Goal: Transaction & Acquisition: Purchase product/service

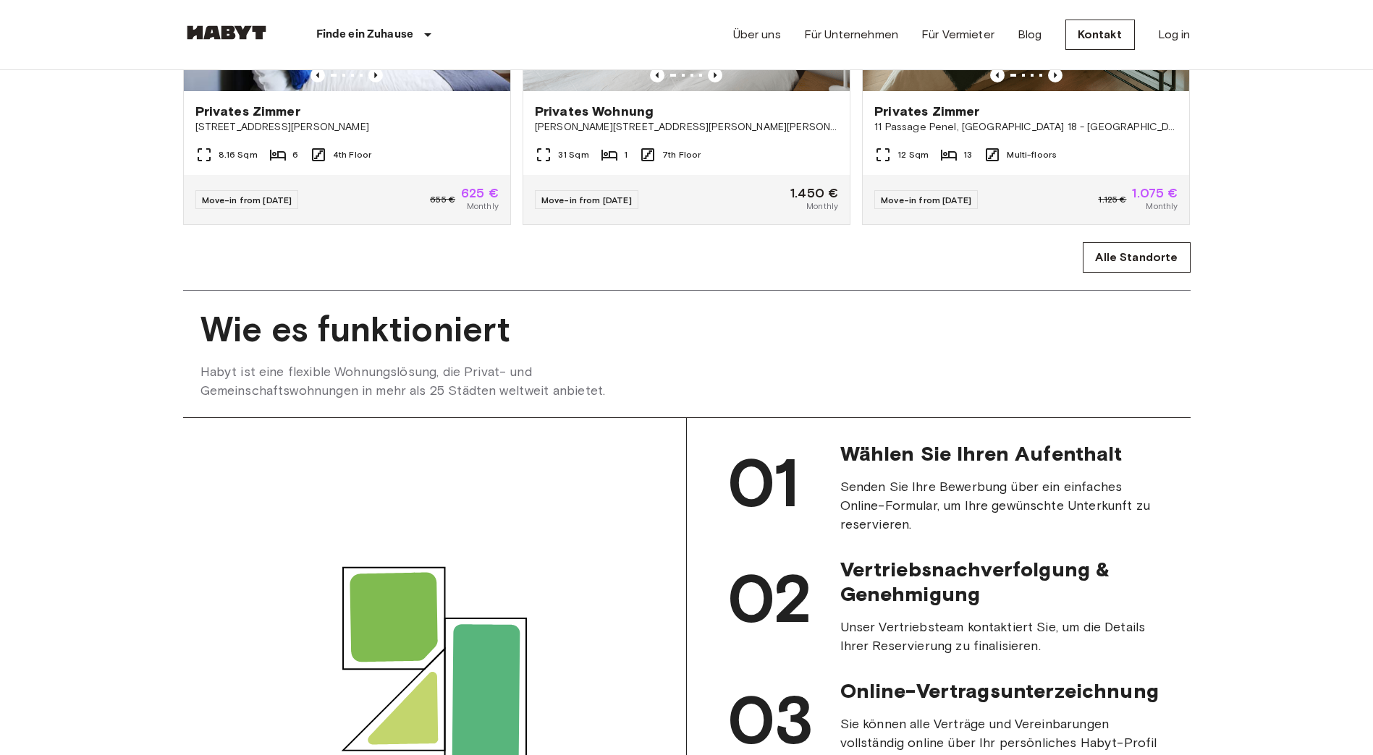
scroll to position [1085, 0]
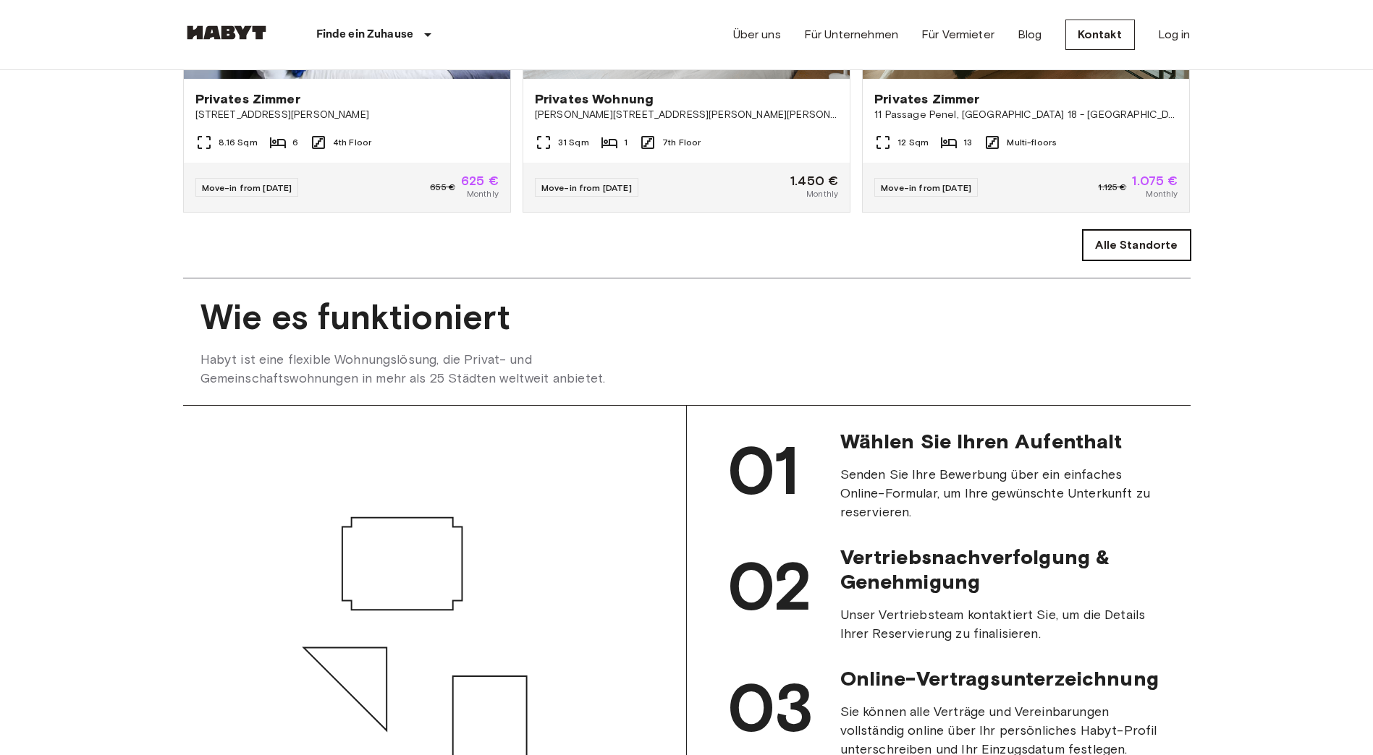
click at [1155, 261] on link "Alle Standorte" at bounding box center [1136, 245] width 107 height 30
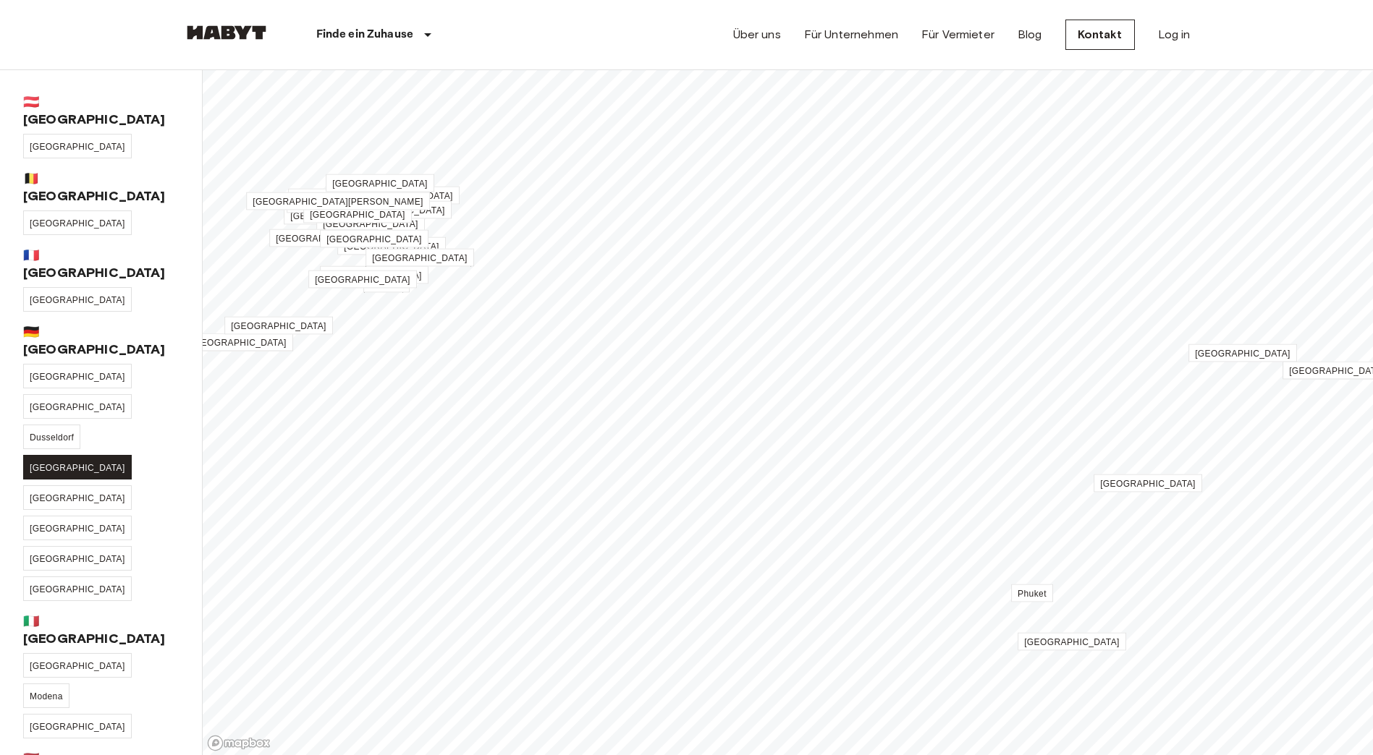
click at [65, 463] on span "[GEOGRAPHIC_DATA]" at bounding box center [78, 468] width 96 height 10
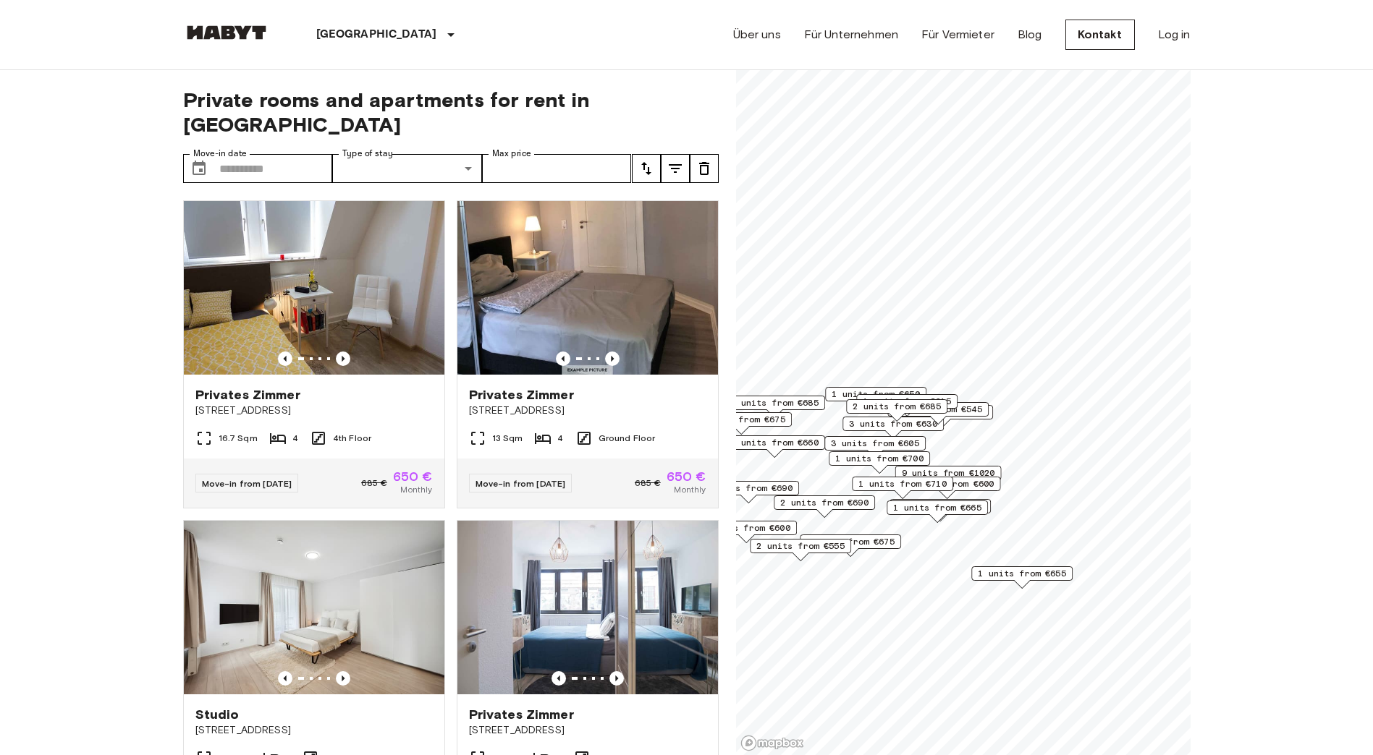
click at [977, 483] on span "12 units from €600" at bounding box center [946, 484] width 93 height 13
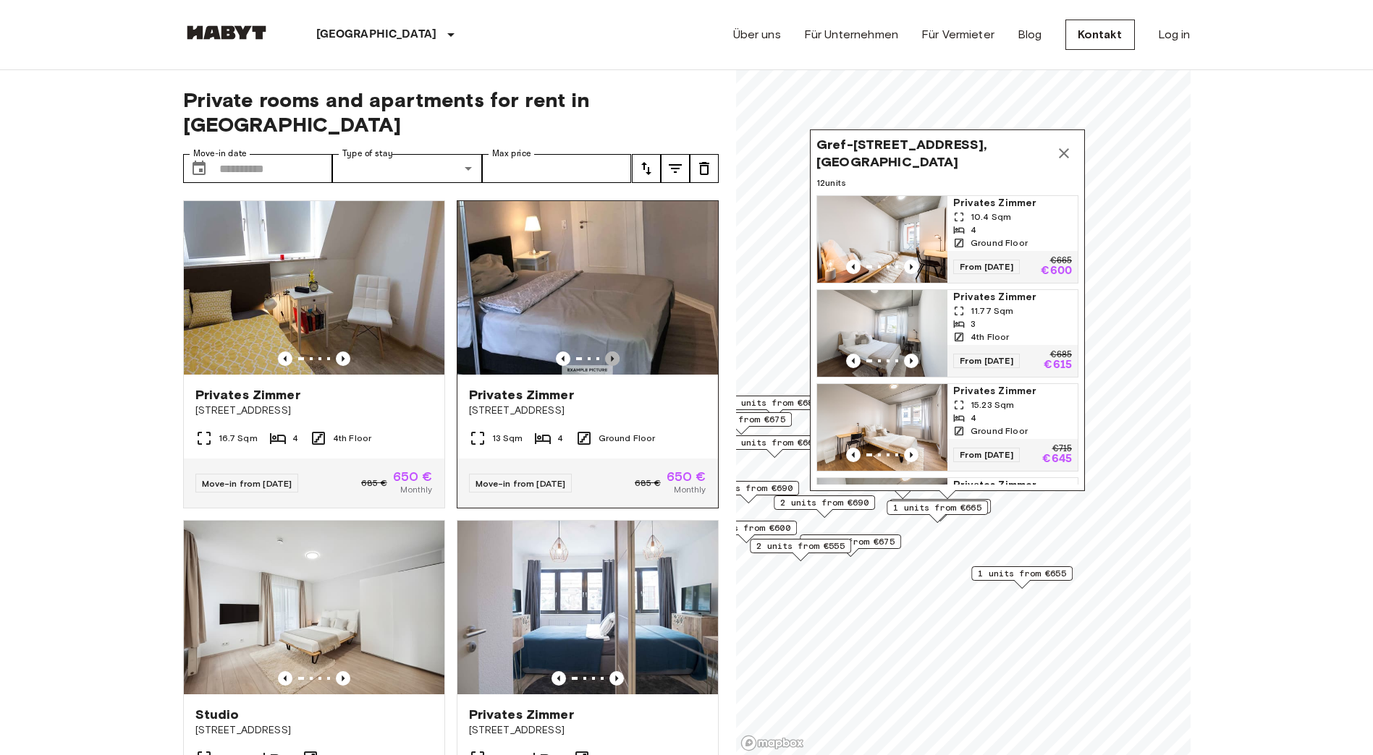
click at [605, 352] on icon "Previous image" at bounding box center [612, 359] width 14 height 14
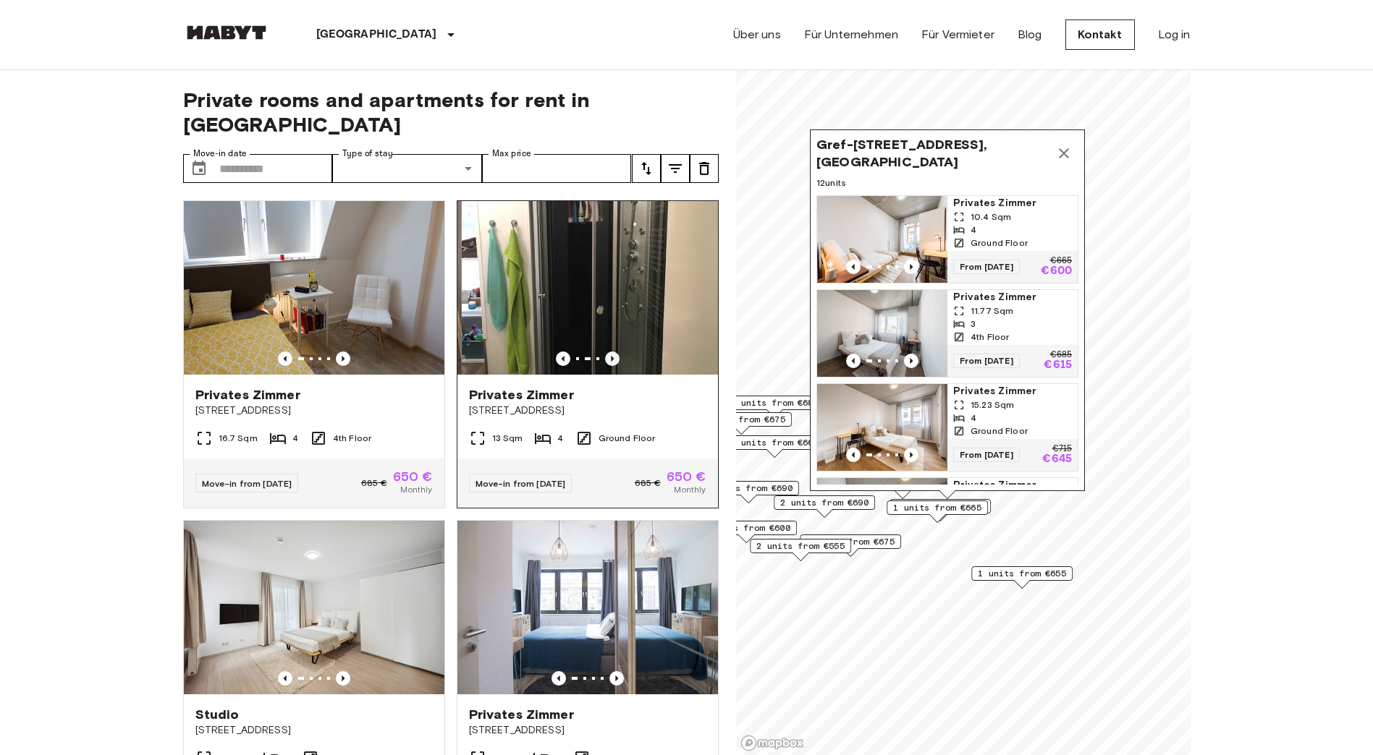
click at [605, 352] on icon "Previous image" at bounding box center [612, 359] width 14 height 14
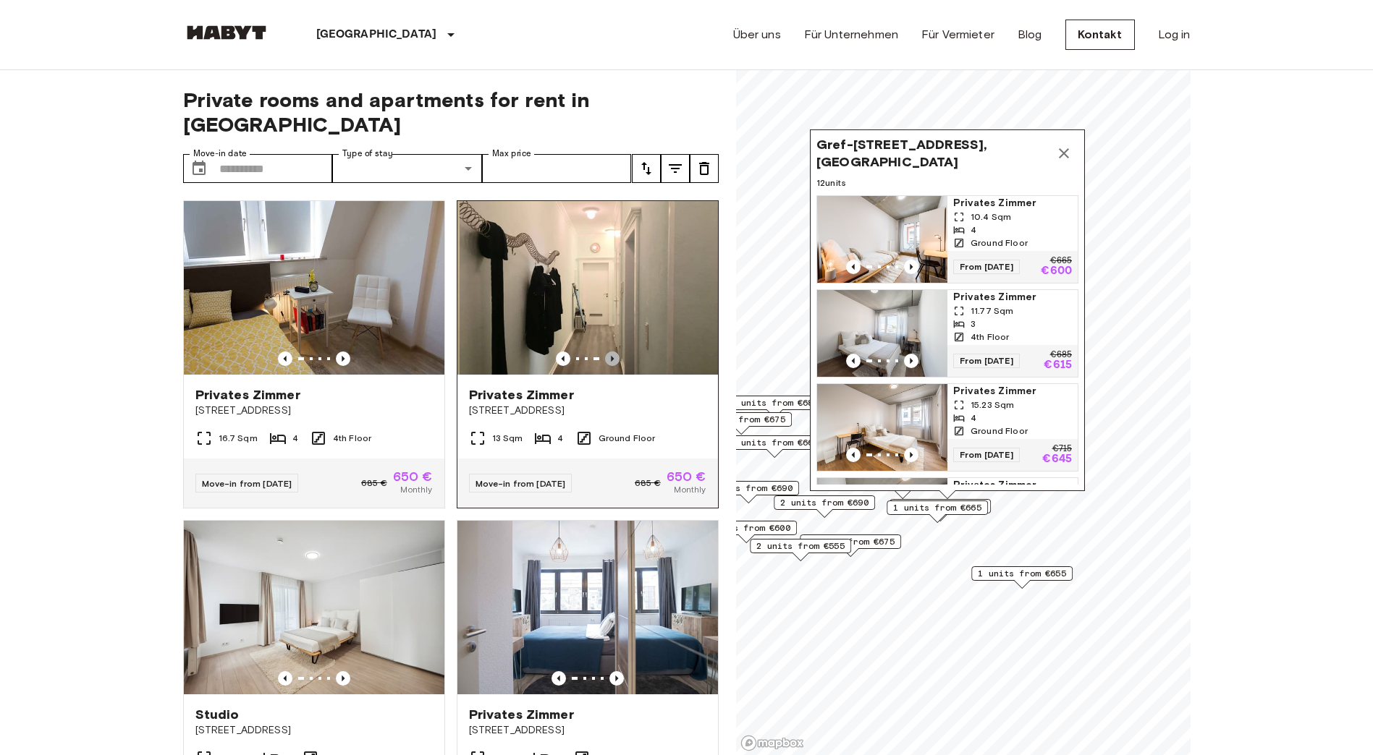
click at [605, 352] on icon "Previous image" at bounding box center [612, 359] width 14 height 14
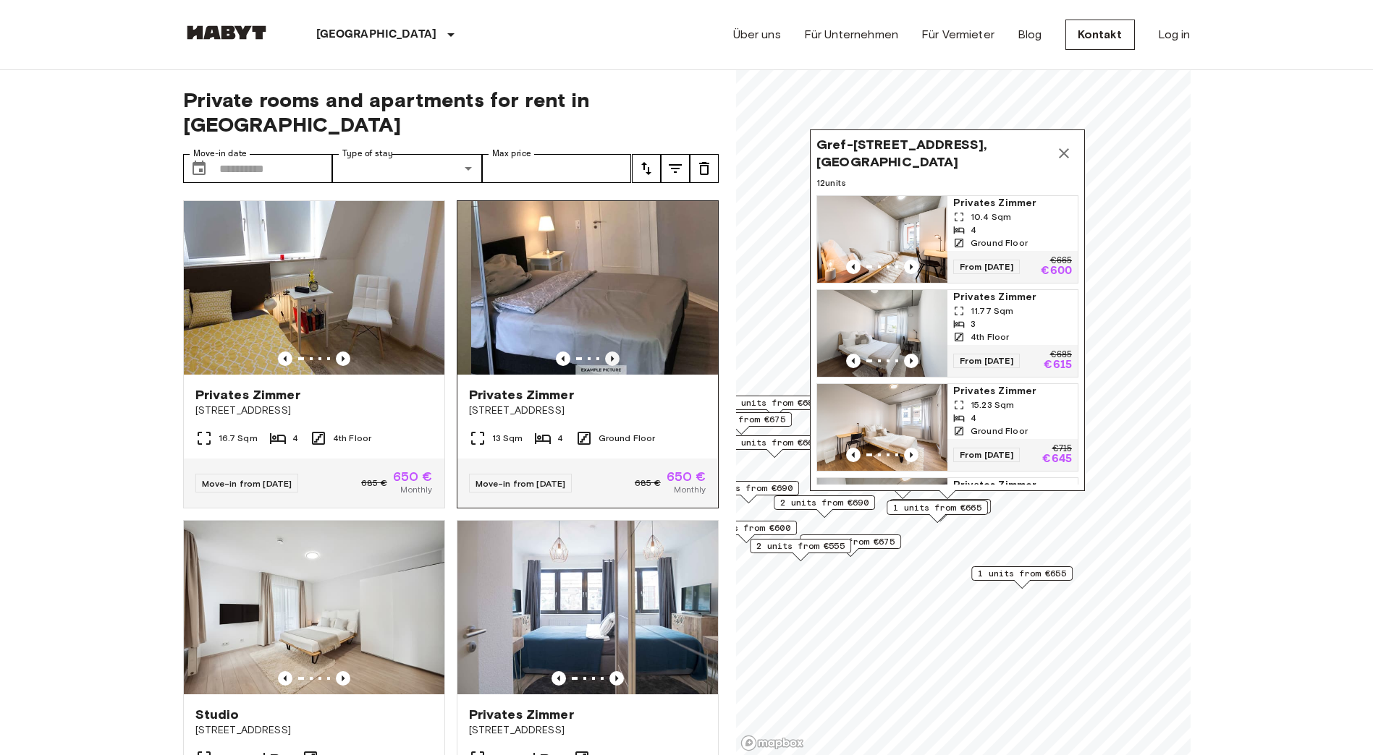
click at [605, 352] on icon "Previous image" at bounding box center [612, 359] width 14 height 14
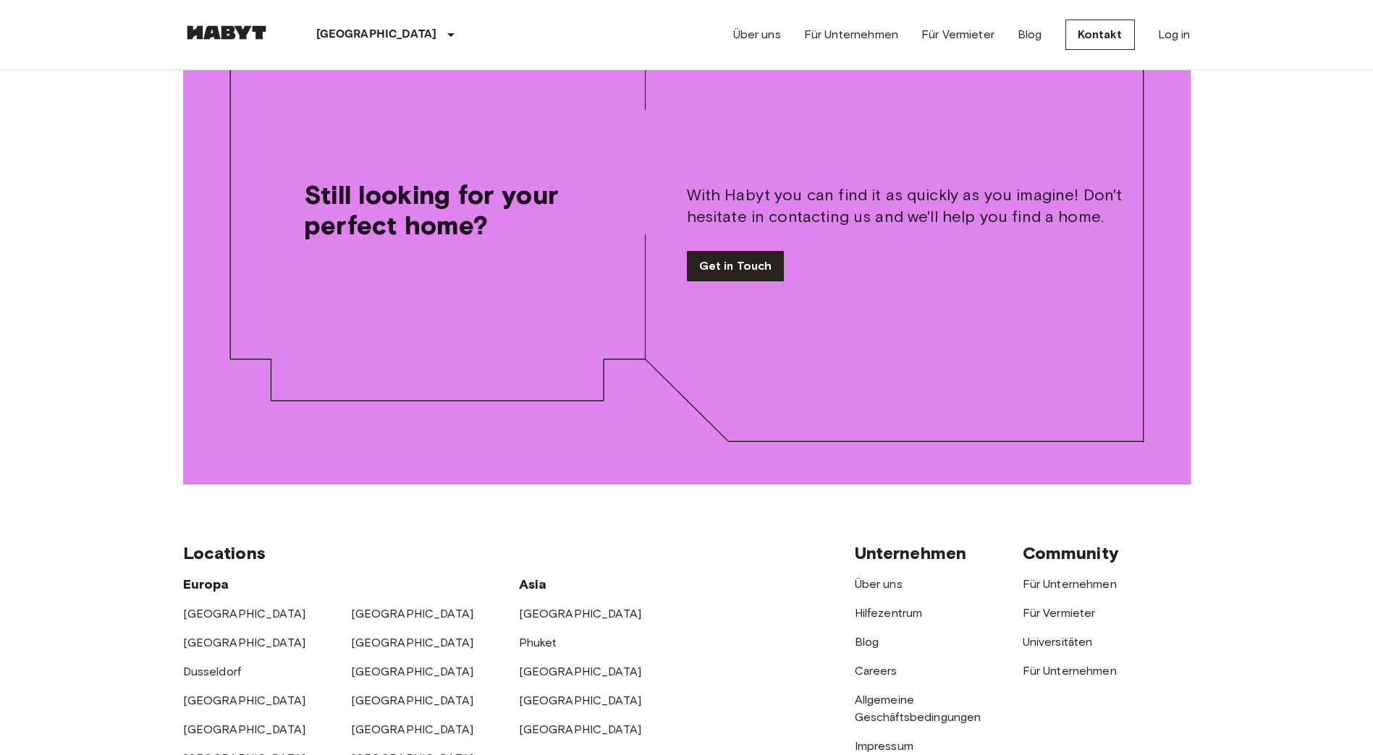
scroll to position [1881, 0]
